Goal: Transaction & Acquisition: Purchase product/service

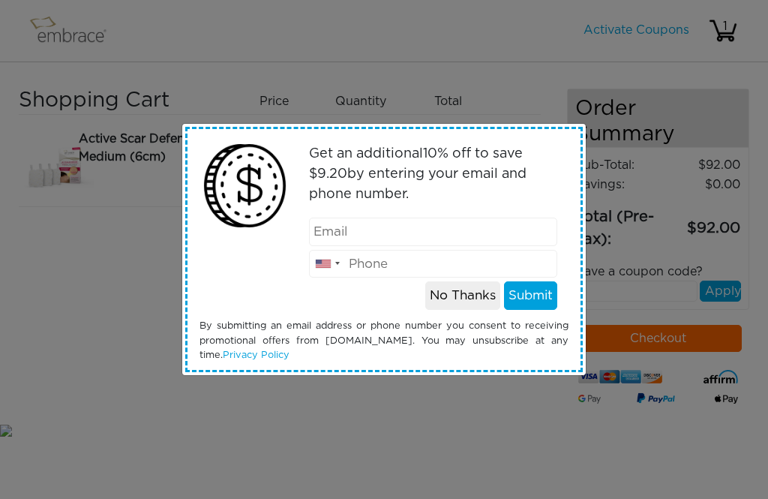
click at [454, 302] on button "No Thanks" at bounding box center [462, 295] width 75 height 28
click at [460, 298] on button "No Thanks" at bounding box center [462, 295] width 75 height 28
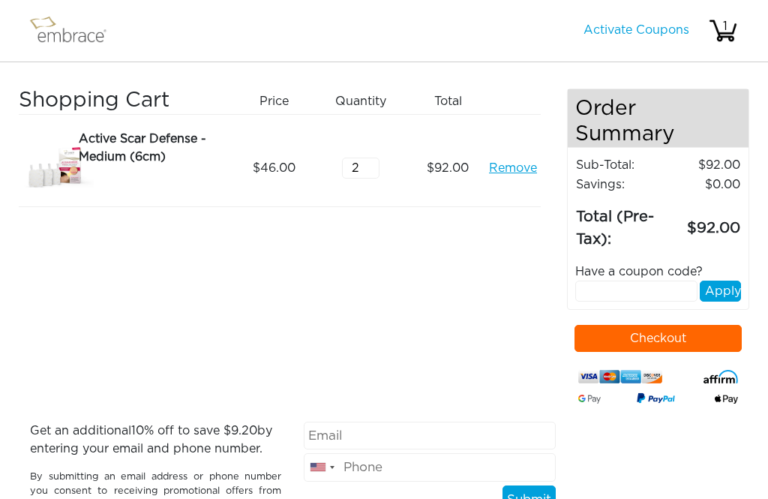
click at [657, 300] on input "text" at bounding box center [636, 290] width 123 height 21
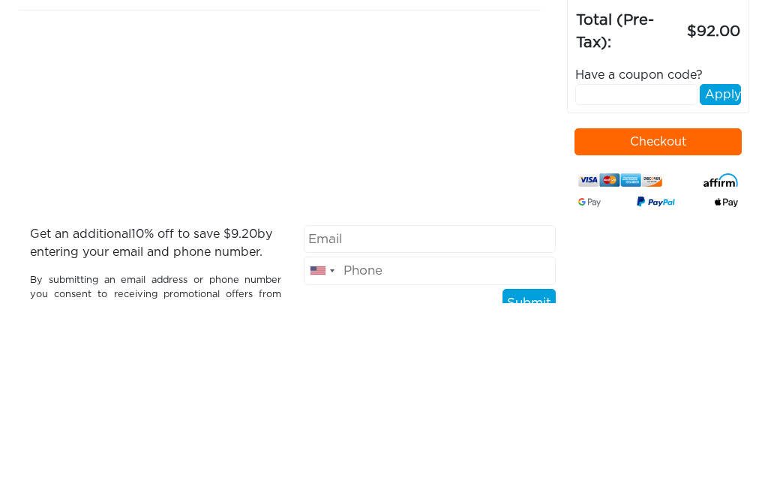
scroll to position [91, 0]
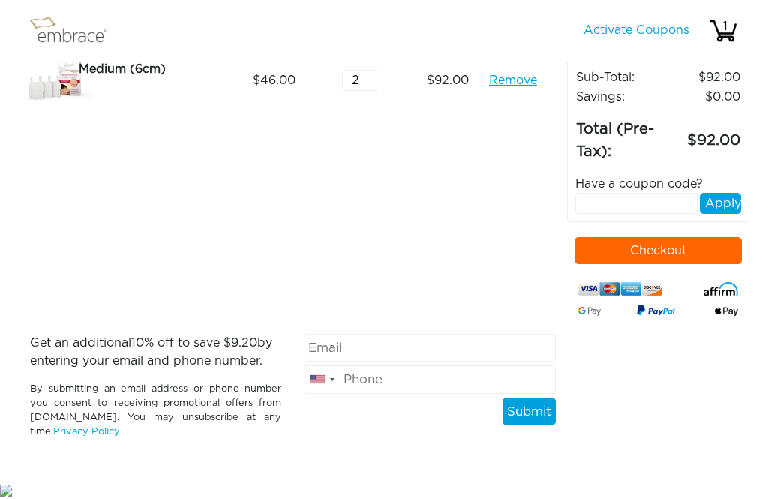
click at [641, 199] on input "text" at bounding box center [636, 203] width 123 height 21
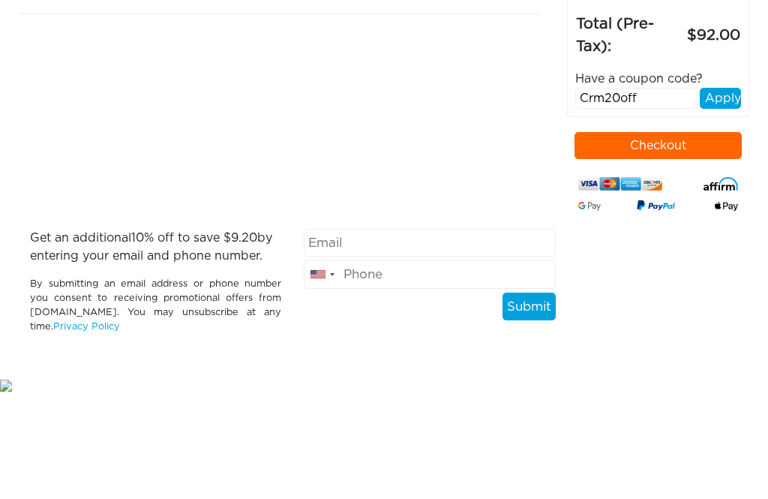
type input "Crm20off"
click at [729, 193] on button "Apply" at bounding box center [720, 203] width 41 height 21
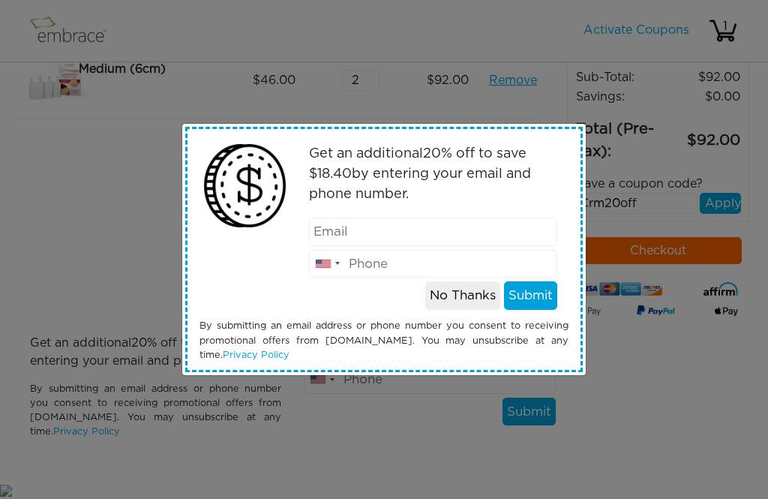
click at [457, 303] on button "No Thanks" at bounding box center [462, 295] width 75 height 28
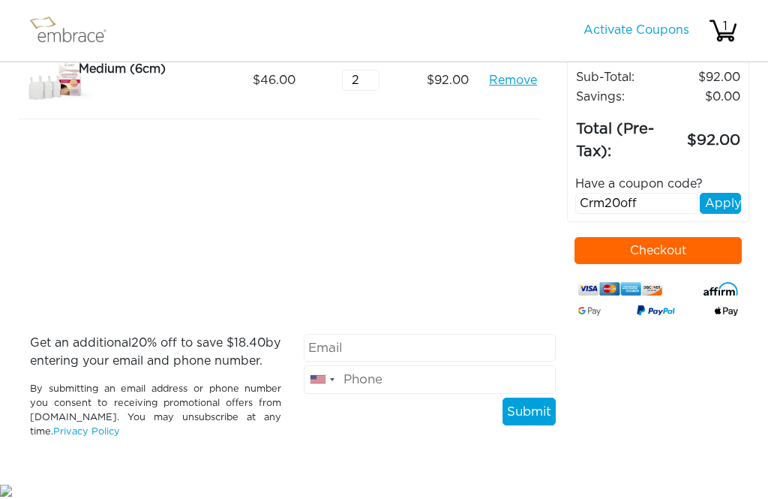
click at [720, 205] on button "Apply" at bounding box center [720, 203] width 41 height 21
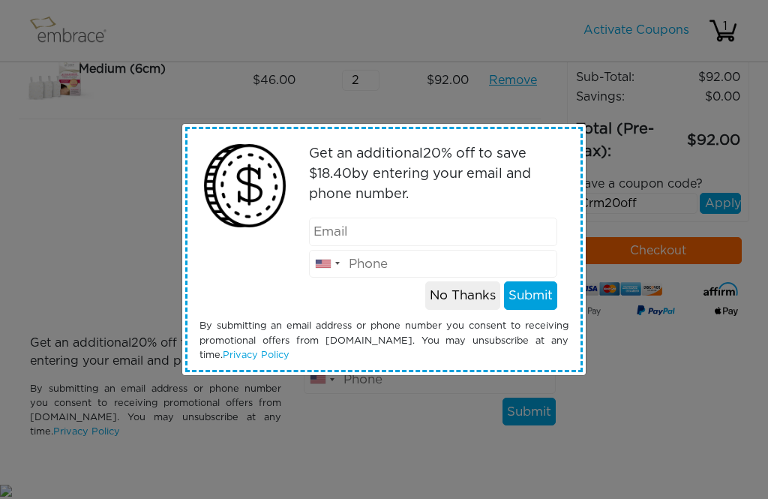
click at [444, 305] on button "No Thanks" at bounding box center [462, 295] width 75 height 28
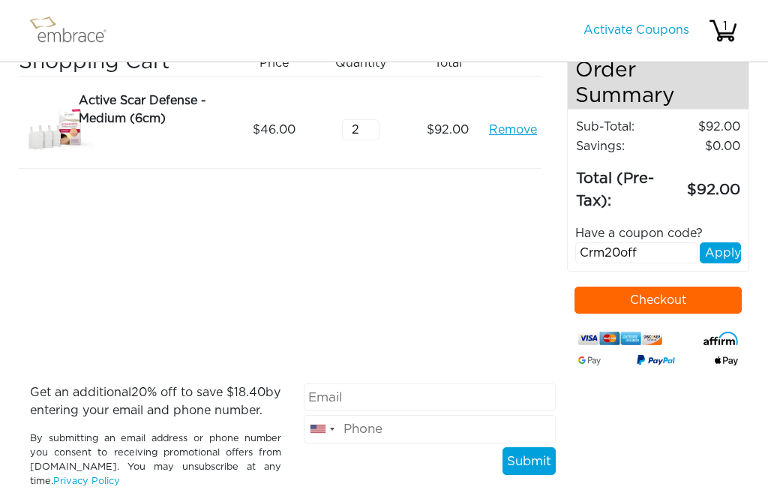
scroll to position [31, 0]
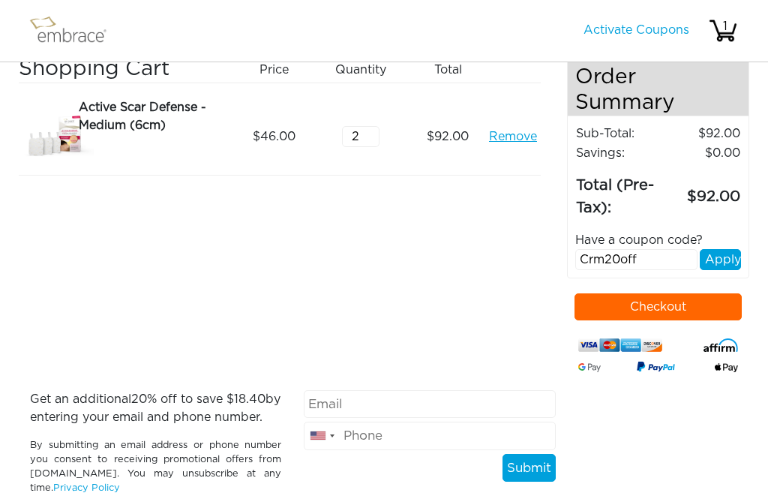
click at [716, 253] on button "Apply" at bounding box center [720, 259] width 41 height 21
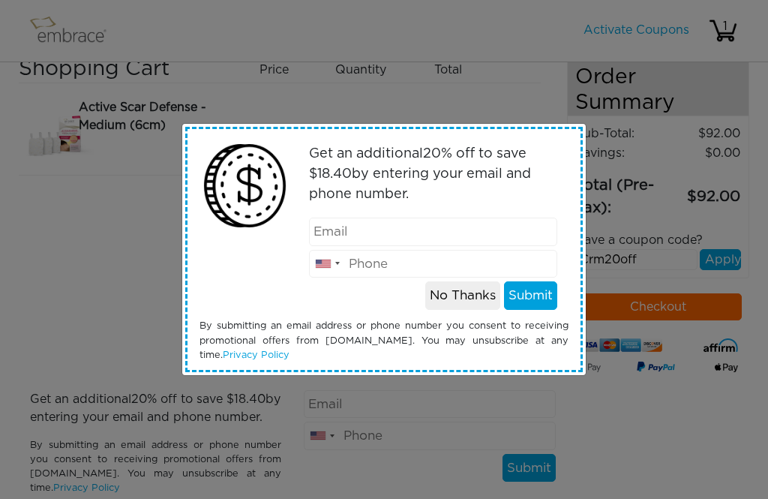
click at [436, 307] on button "No Thanks" at bounding box center [462, 295] width 75 height 28
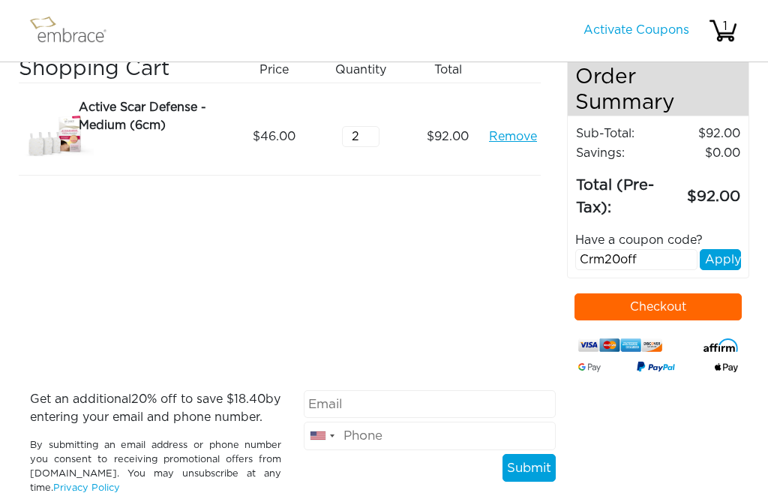
click at [731, 27] on div "1" at bounding box center [725, 26] width 30 height 18
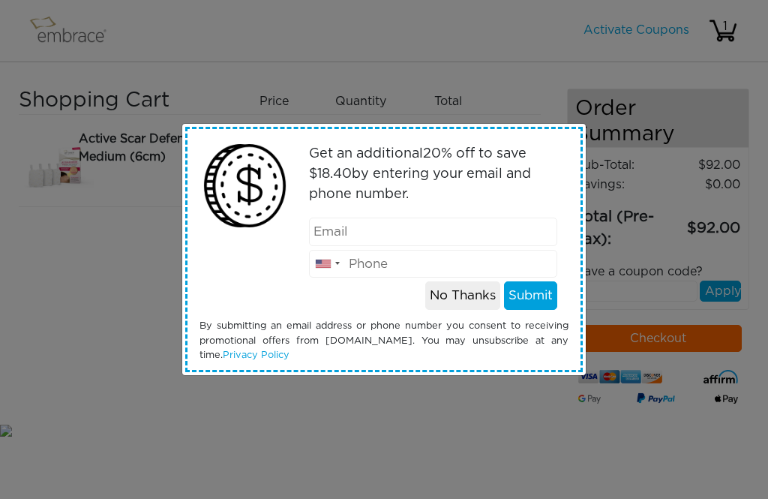
click at [452, 298] on button "No Thanks" at bounding box center [462, 295] width 75 height 28
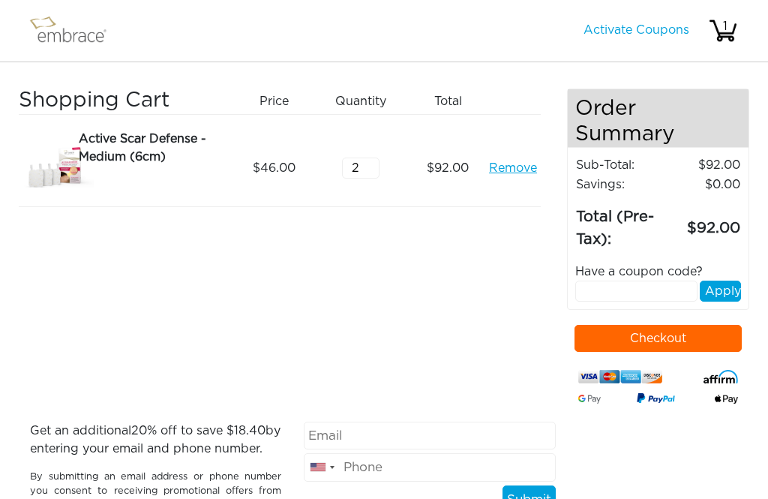
click at [654, 297] on input "text" at bounding box center [636, 290] width 123 height 21
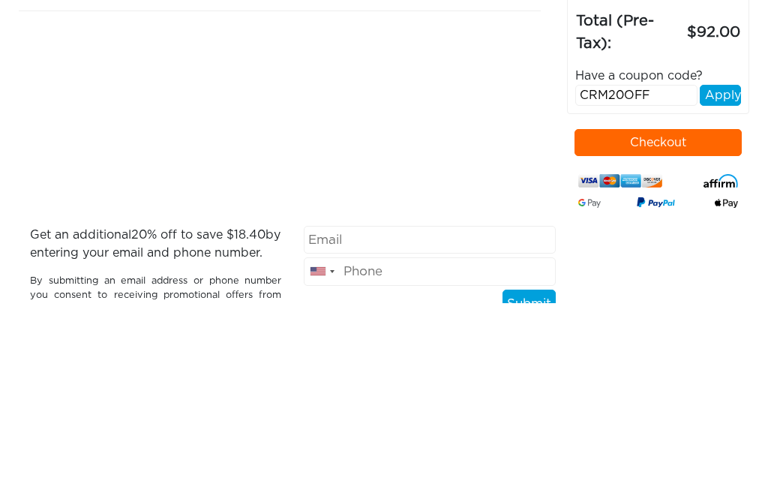
type input "CRM20OFF"
click at [724, 280] on button "Apply" at bounding box center [720, 290] width 41 height 21
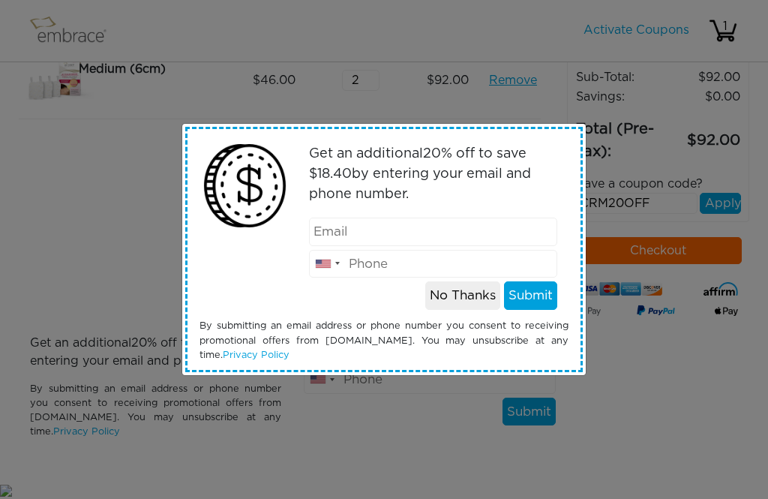
click at [542, 297] on button "Submit" at bounding box center [530, 295] width 53 height 28
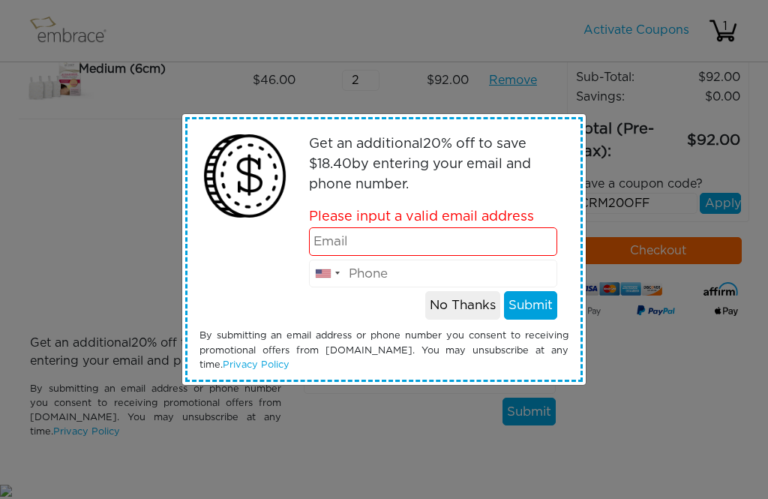
click at [521, 246] on input "email" at bounding box center [433, 241] width 249 height 28
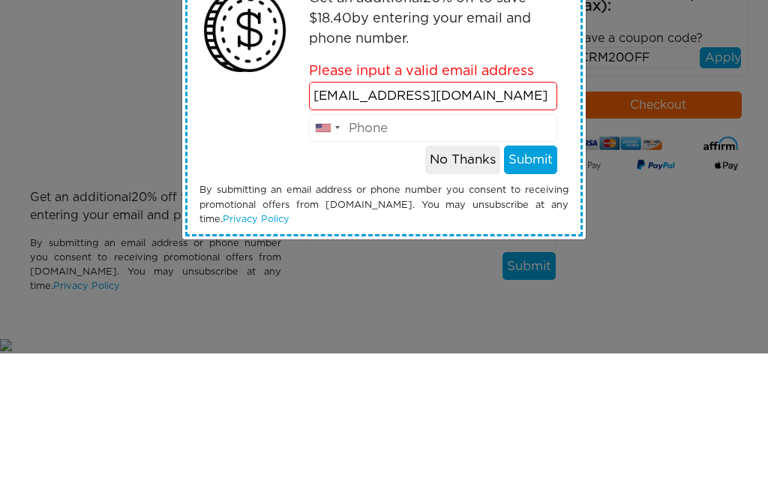
type input "[EMAIL_ADDRESS][DOMAIN_NAME]"
click at [534, 291] on button "Submit" at bounding box center [530, 305] width 53 height 28
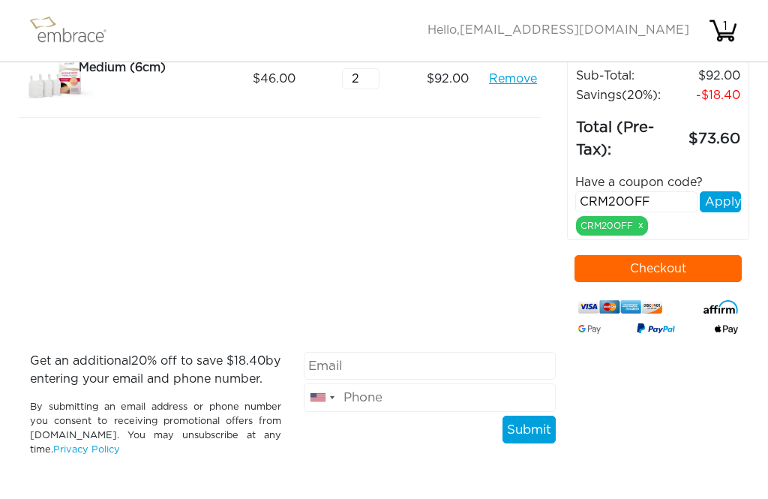
scroll to position [85, 0]
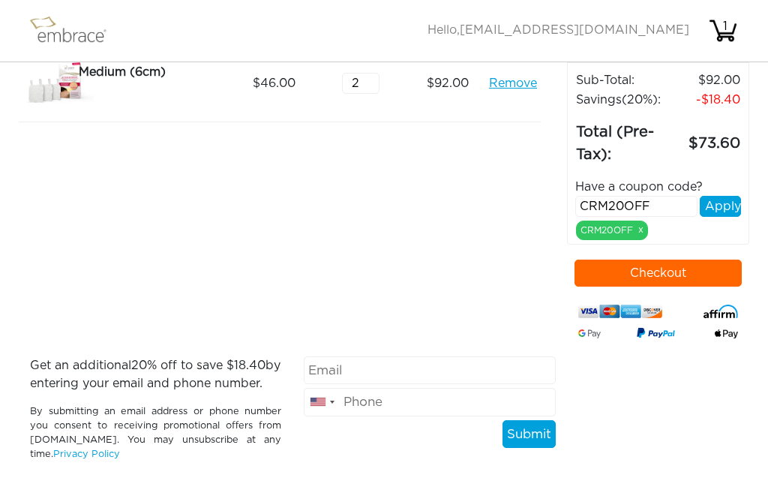
click at [674, 208] on input "CRM20OFF" at bounding box center [636, 206] width 123 height 21
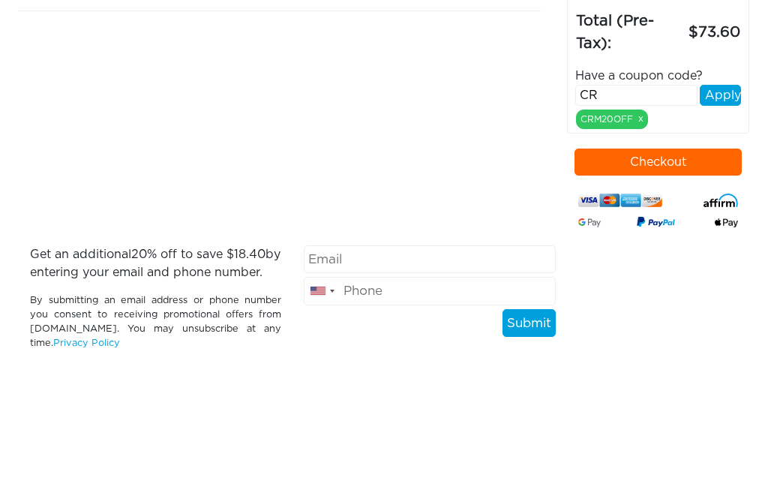
type input "C"
type input "Tuckortreat"
click at [723, 196] on button "Apply" at bounding box center [720, 206] width 41 height 21
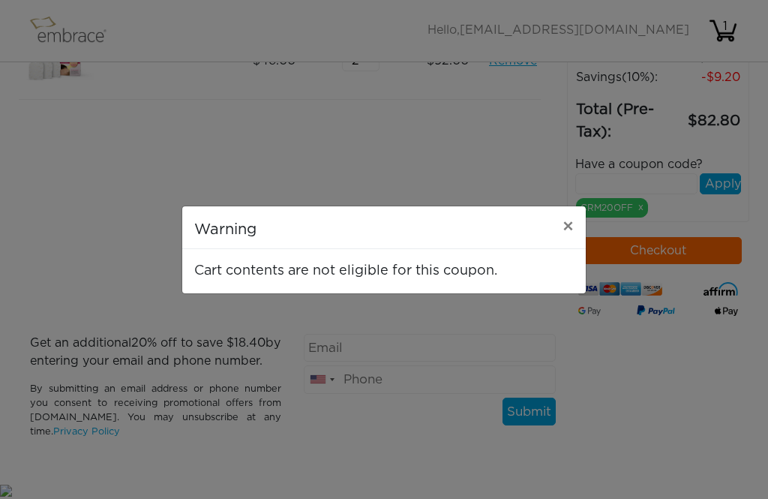
click at [565, 232] on span "×" at bounding box center [567, 227] width 11 height 18
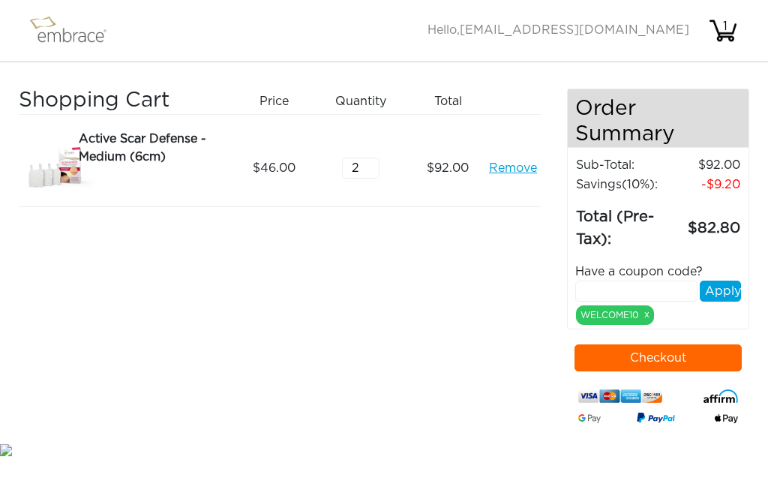
click at [88, 31] on img at bounding box center [74, 30] width 97 height 37
click at [67, 38] on img at bounding box center [74, 30] width 97 height 37
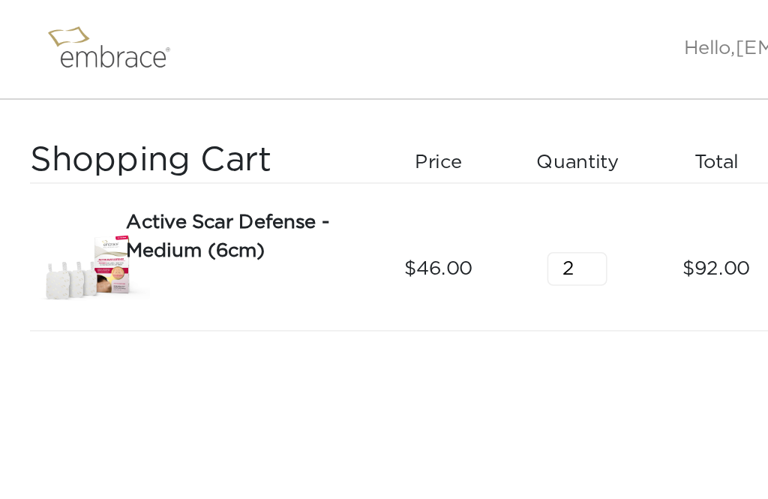
click at [67, 38] on img at bounding box center [74, 30] width 97 height 37
